Goal: Transaction & Acquisition: Purchase product/service

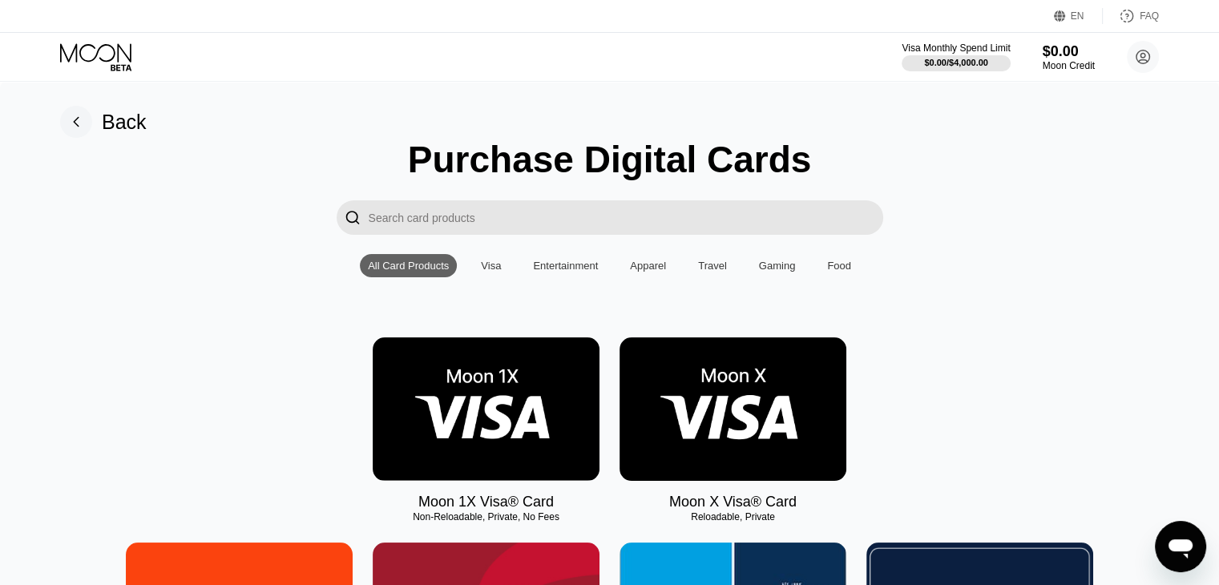
click at [765, 382] on img at bounding box center [732, 408] width 227 height 143
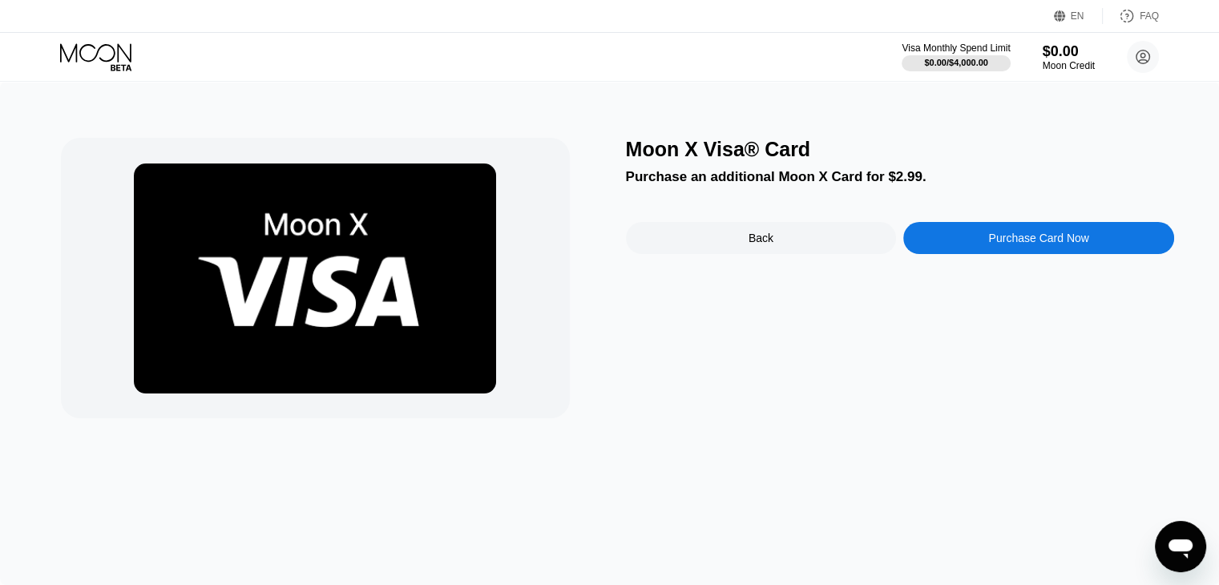
click at [978, 135] on div "Moon X Visa® Card Purchase an additional Moon X Card for $2.99. Back Purchase C…" at bounding box center [609, 333] width 1219 height 503
